Goal: Task Accomplishment & Management: Manage account settings

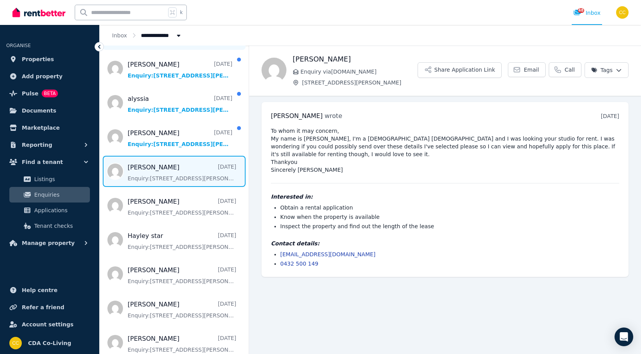
scroll to position [906, 0]
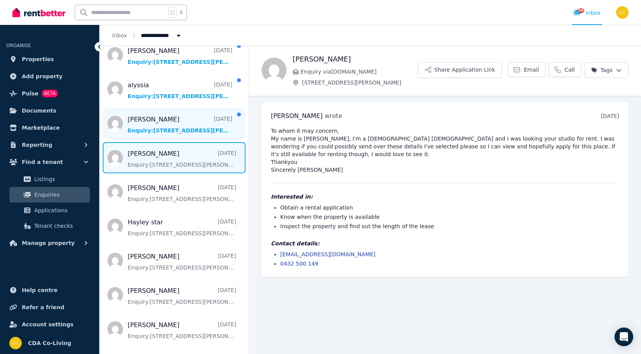
click at [204, 133] on span "Message list" at bounding box center [174, 123] width 149 height 31
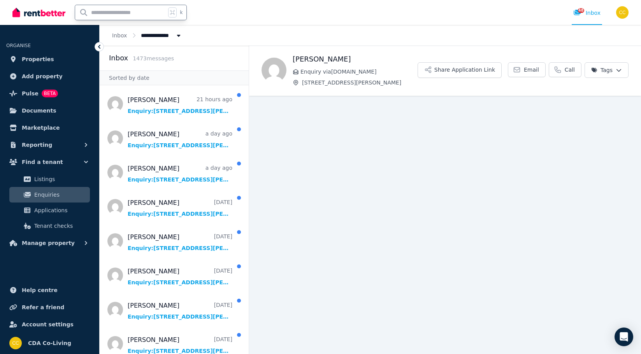
click at [144, 17] on input "text" at bounding box center [120, 12] width 91 height 15
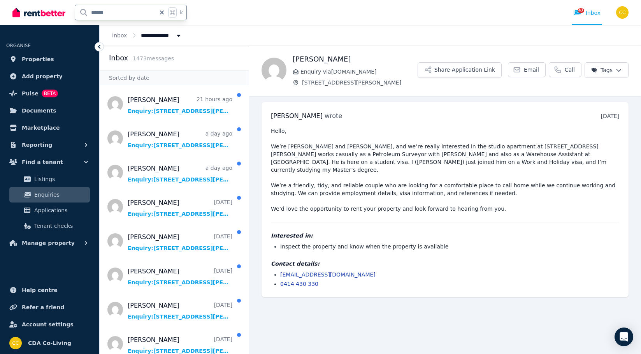
type input "*******"
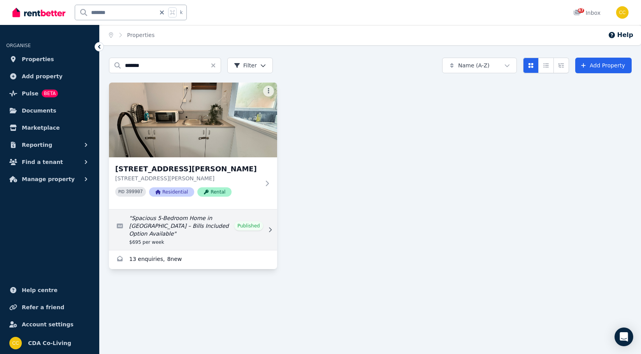
click at [258, 232] on link "Edit listing: Spacious 5-Bedroom Home in Penrith – Bills Included Option Availa…" at bounding box center [193, 229] width 168 height 40
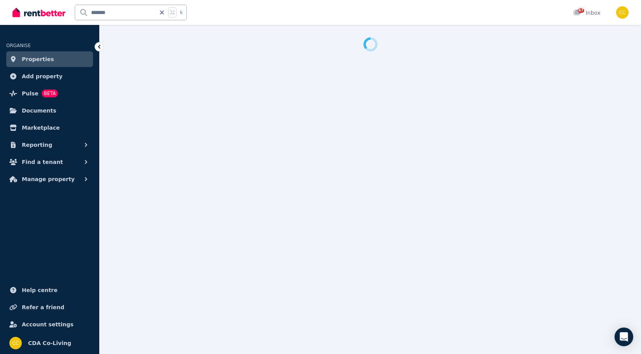
select select "**********"
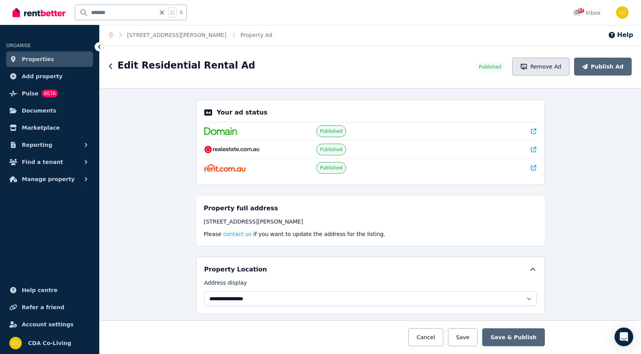
click at [565, 67] on button "Remove Ad" at bounding box center [540, 67] width 57 height 18
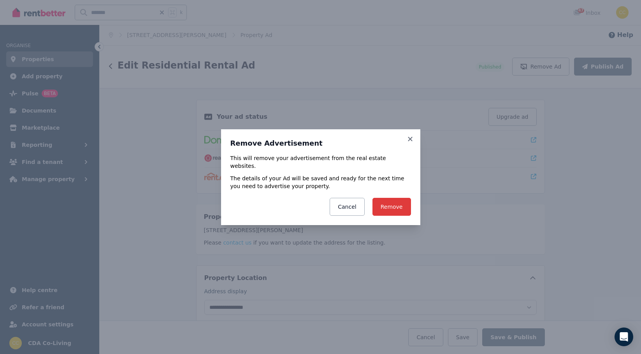
click at [386, 204] on button "Remove" at bounding box center [392, 207] width 39 height 18
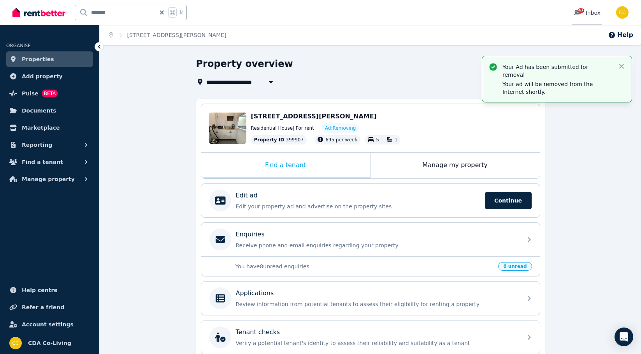
click at [589, 14] on div "47 Inbox" at bounding box center [586, 13] width 27 height 8
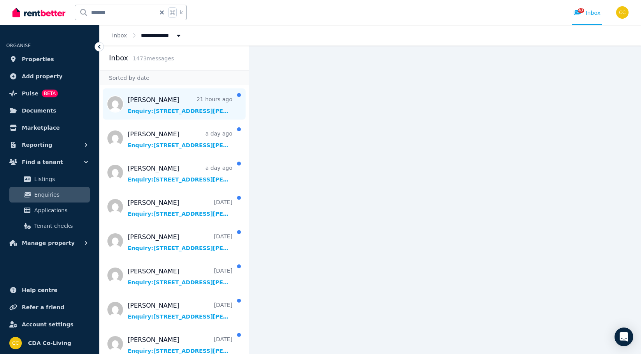
scroll to position [0, 0]
click at [199, 113] on span "Message list" at bounding box center [174, 103] width 149 height 31
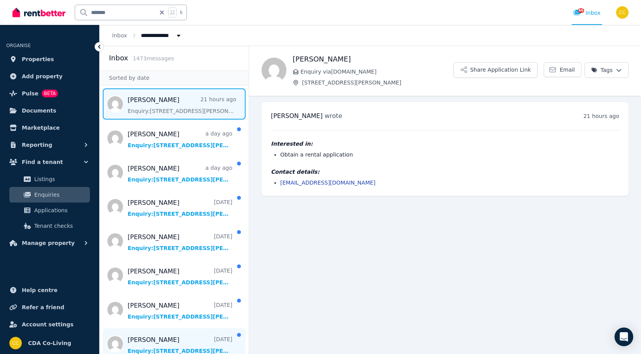
click at [186, 341] on span "Message list" at bounding box center [174, 343] width 149 height 31
